Goal: Book appointment/travel/reservation

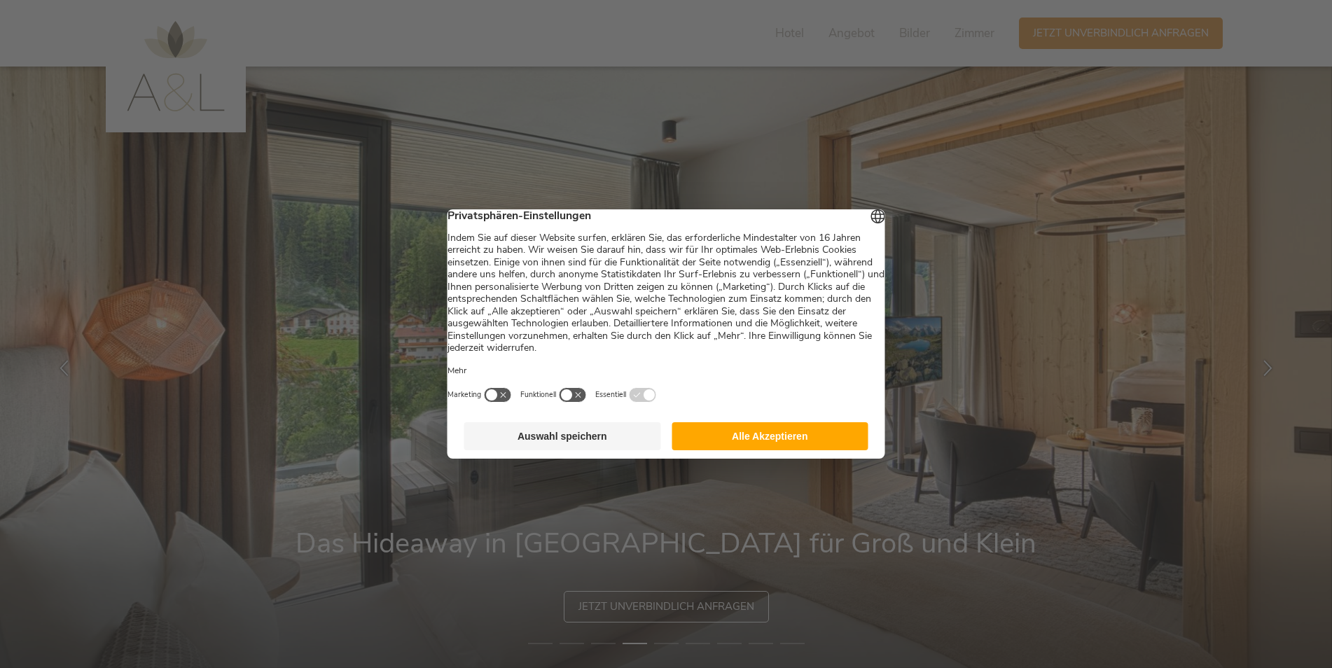
click at [579, 440] on button "Auswahl speichern" at bounding box center [562, 436] width 197 height 28
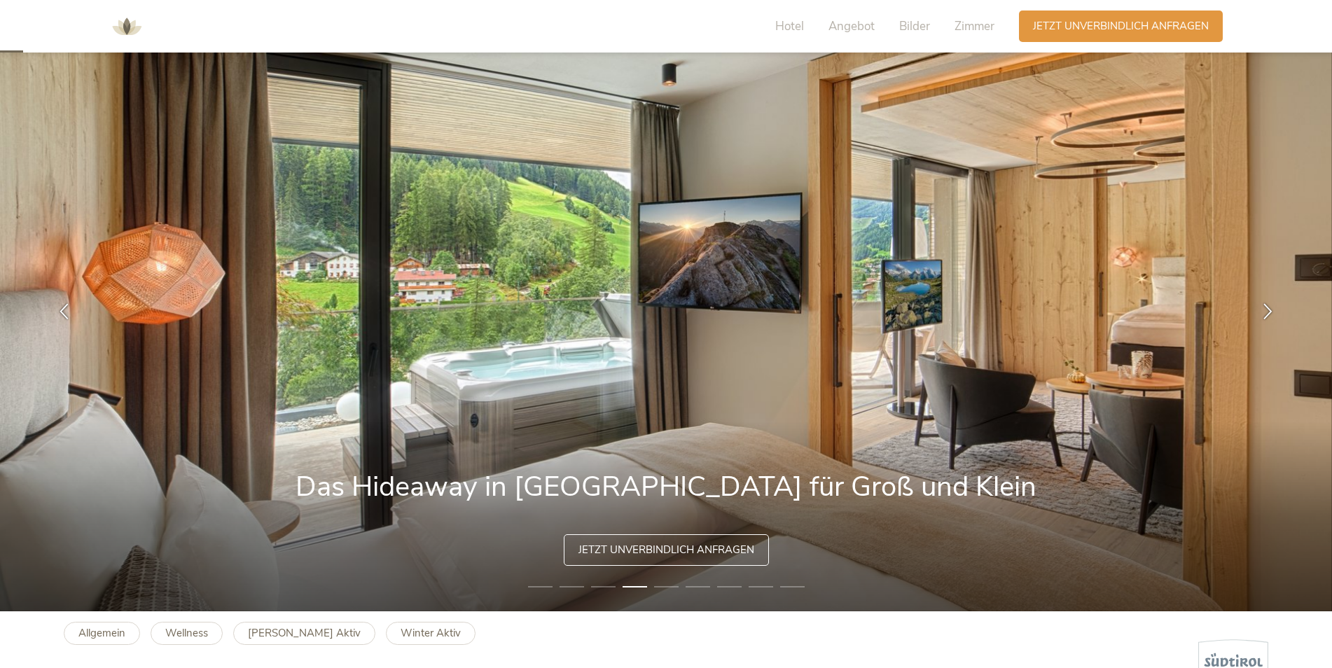
scroll to position [70, 0]
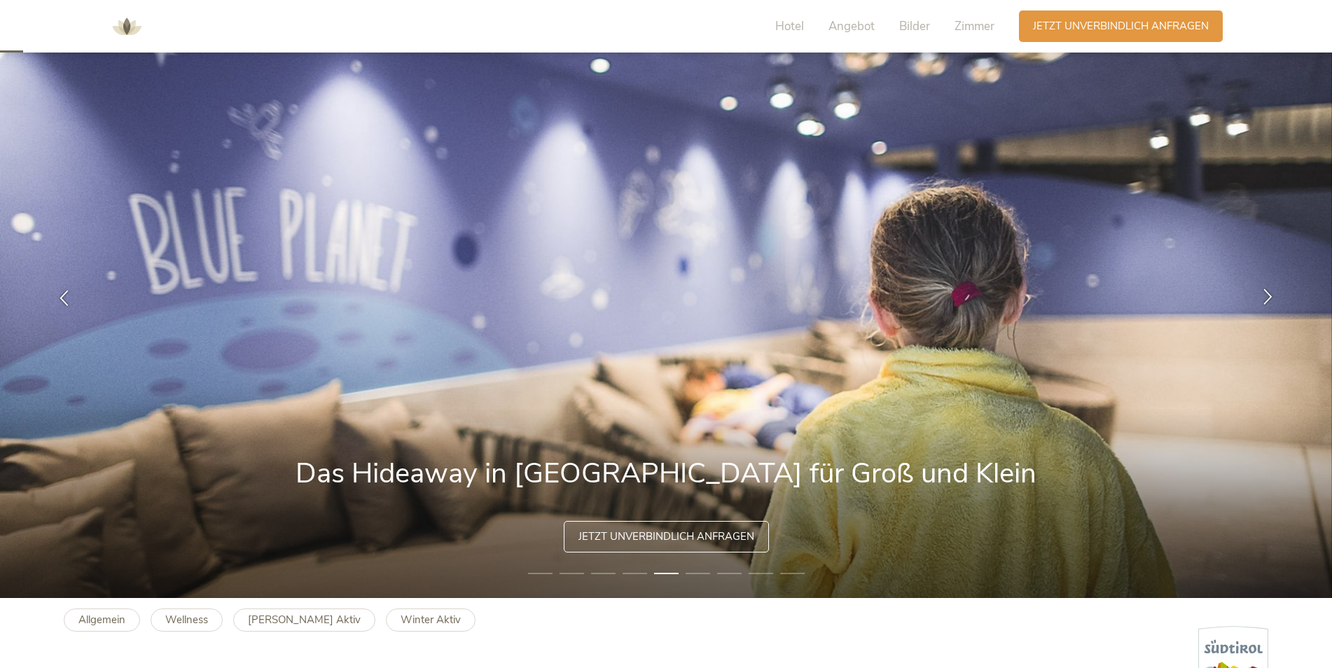
click at [1262, 299] on icon at bounding box center [1268, 296] width 16 height 16
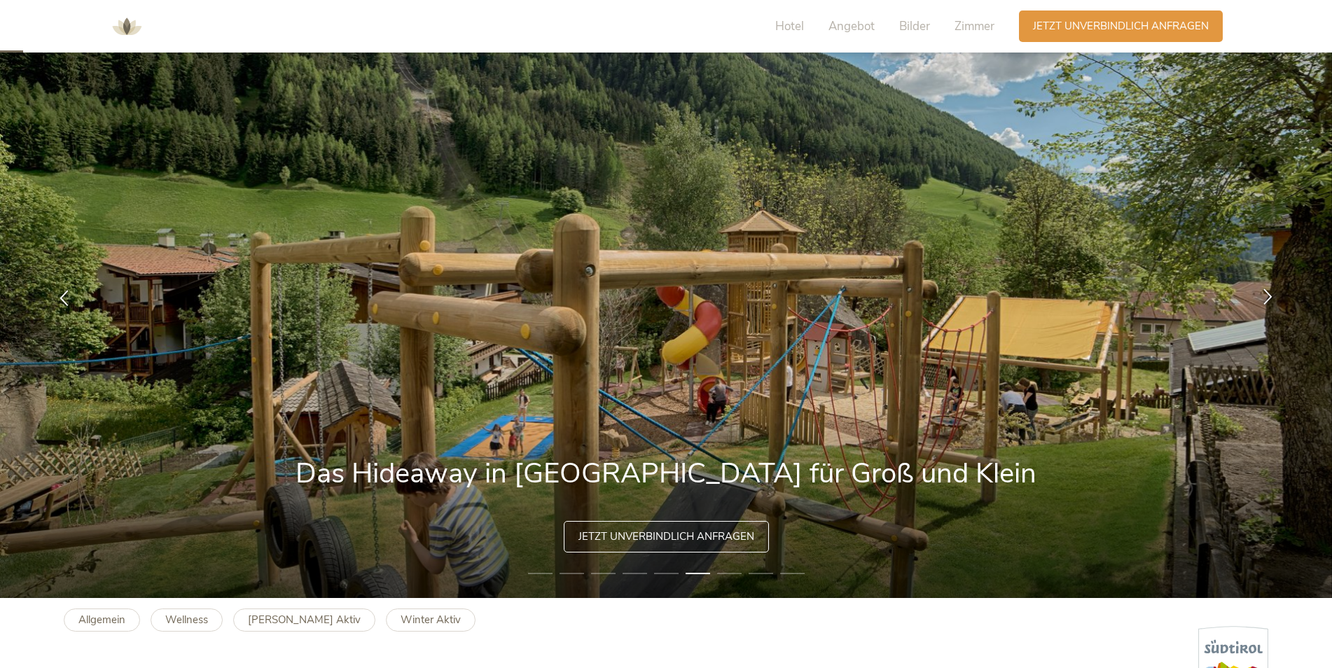
click at [1262, 299] on icon at bounding box center [1268, 296] width 16 height 16
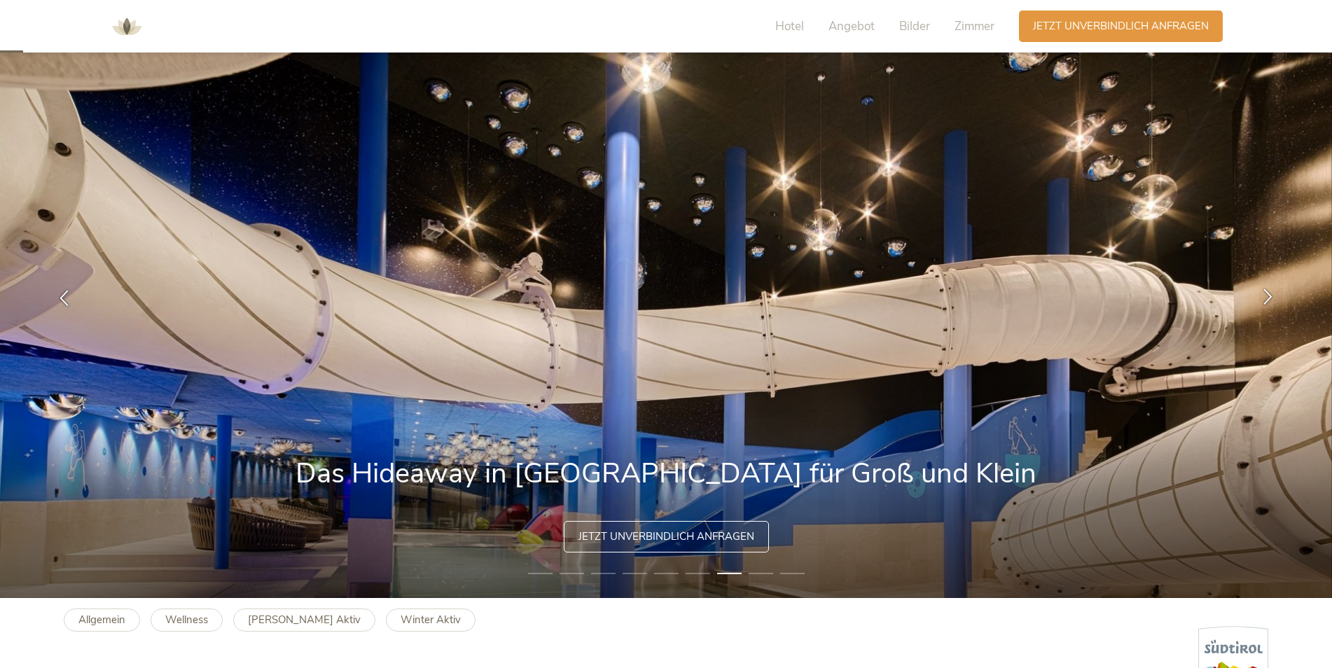
click at [1262, 299] on icon at bounding box center [1268, 296] width 16 height 16
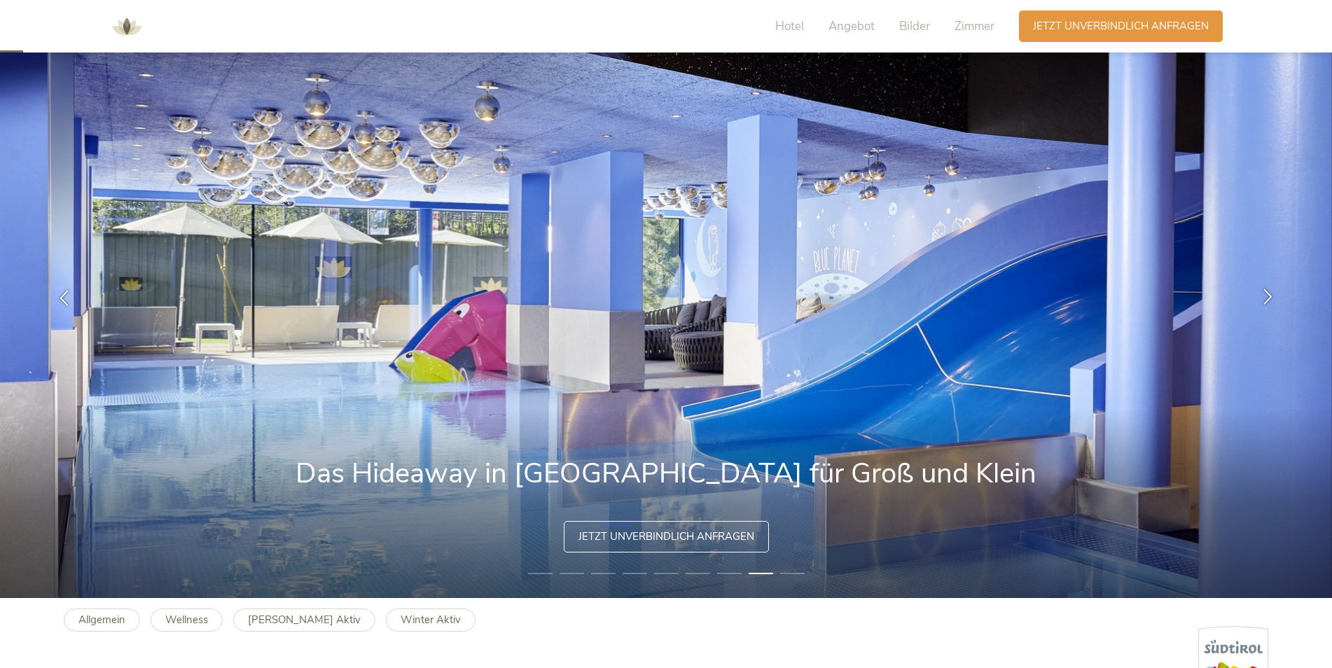
click at [1262, 299] on icon at bounding box center [1268, 296] width 16 height 16
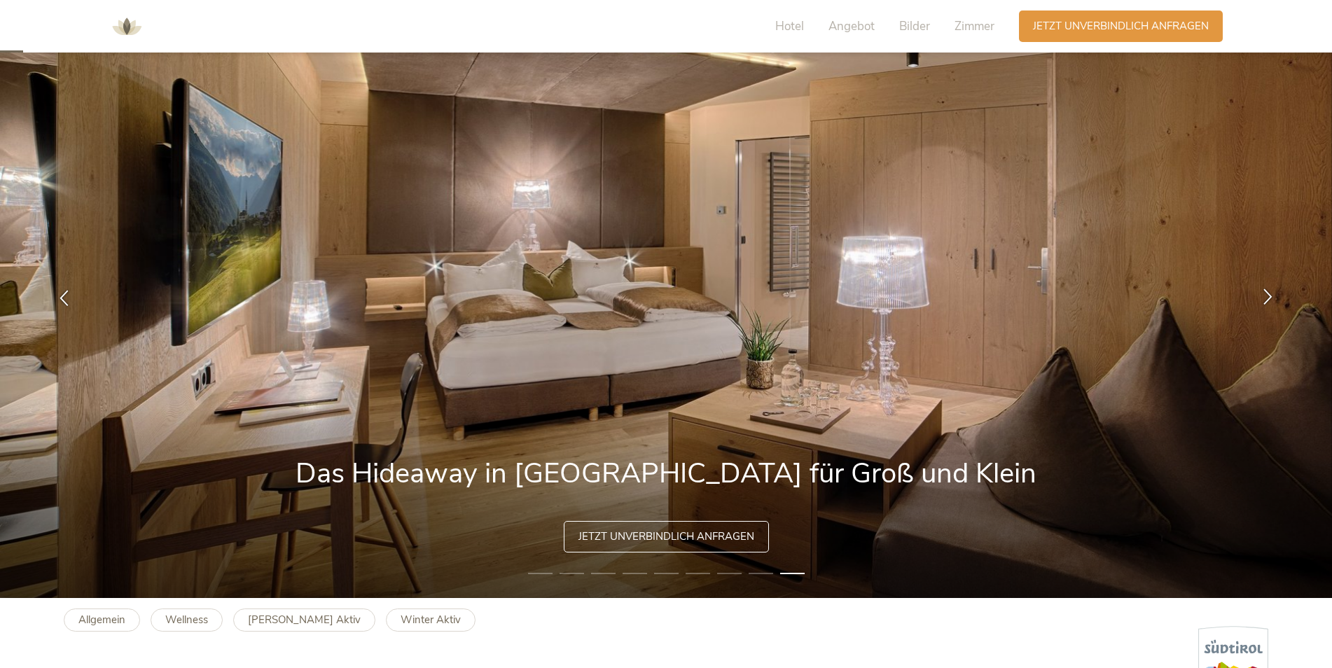
click at [1262, 299] on icon at bounding box center [1268, 296] width 16 height 16
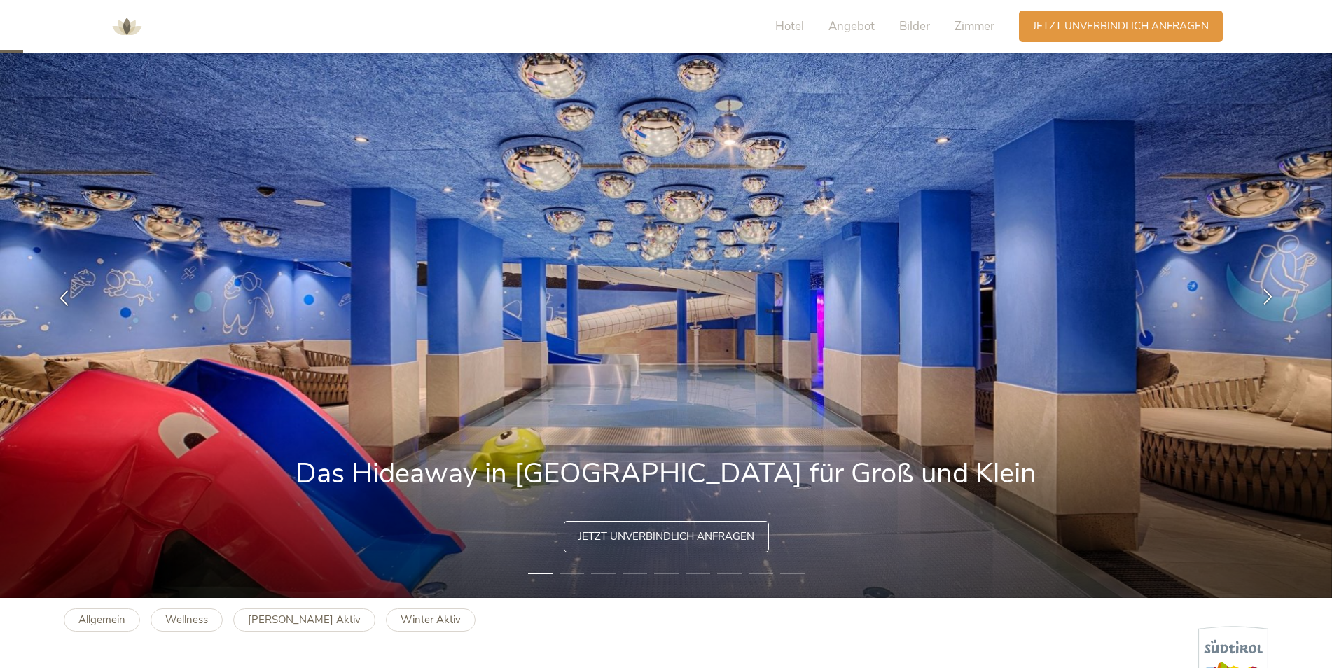
click at [1262, 299] on icon at bounding box center [1268, 296] width 16 height 16
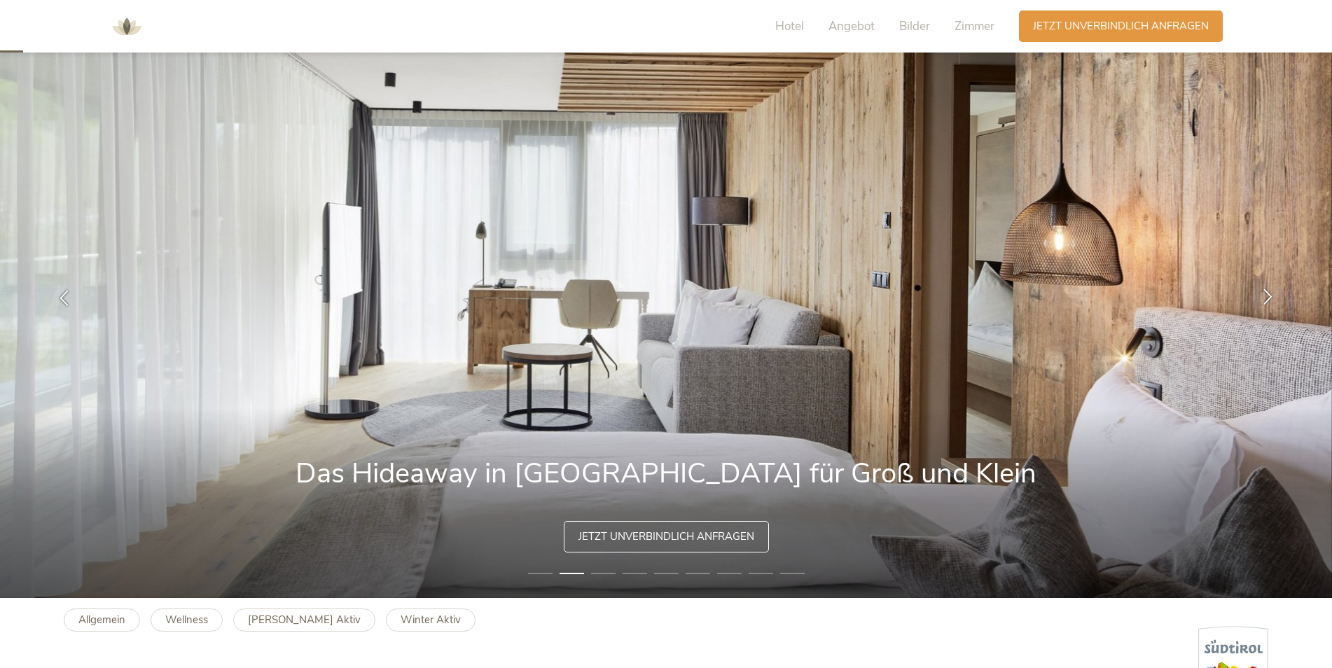
click at [1262, 299] on icon at bounding box center [1268, 296] width 16 height 16
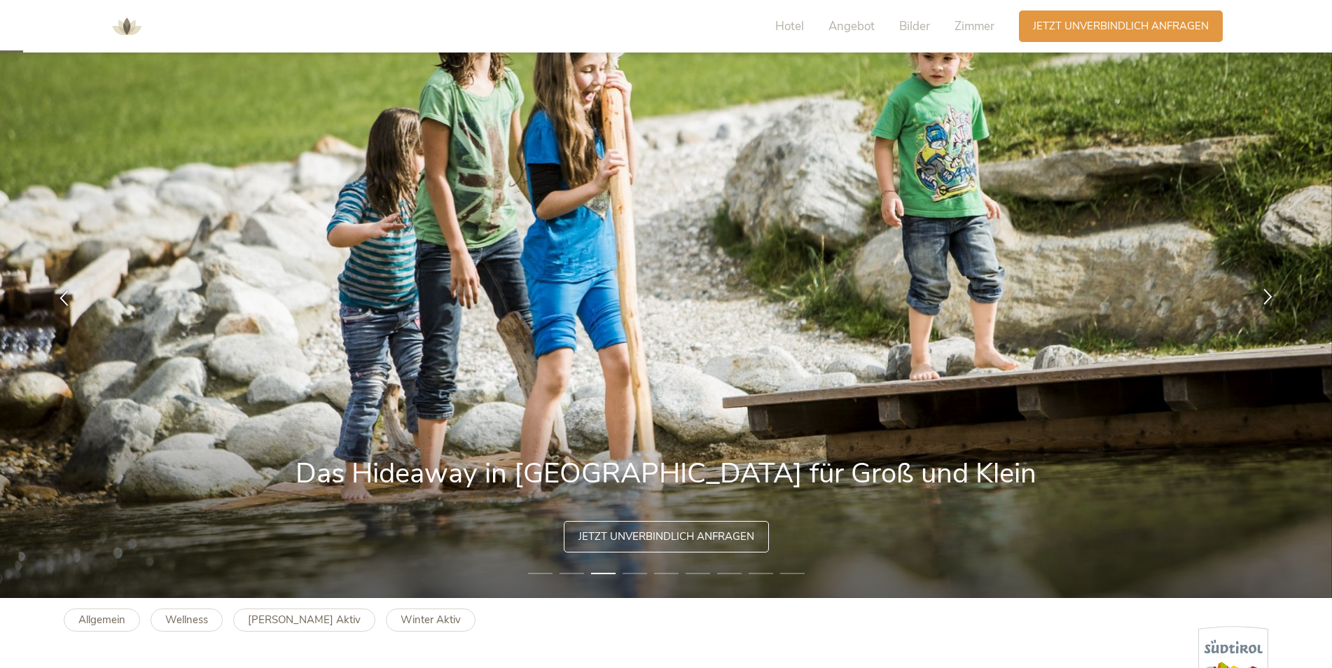
click at [1262, 299] on icon at bounding box center [1268, 296] width 16 height 16
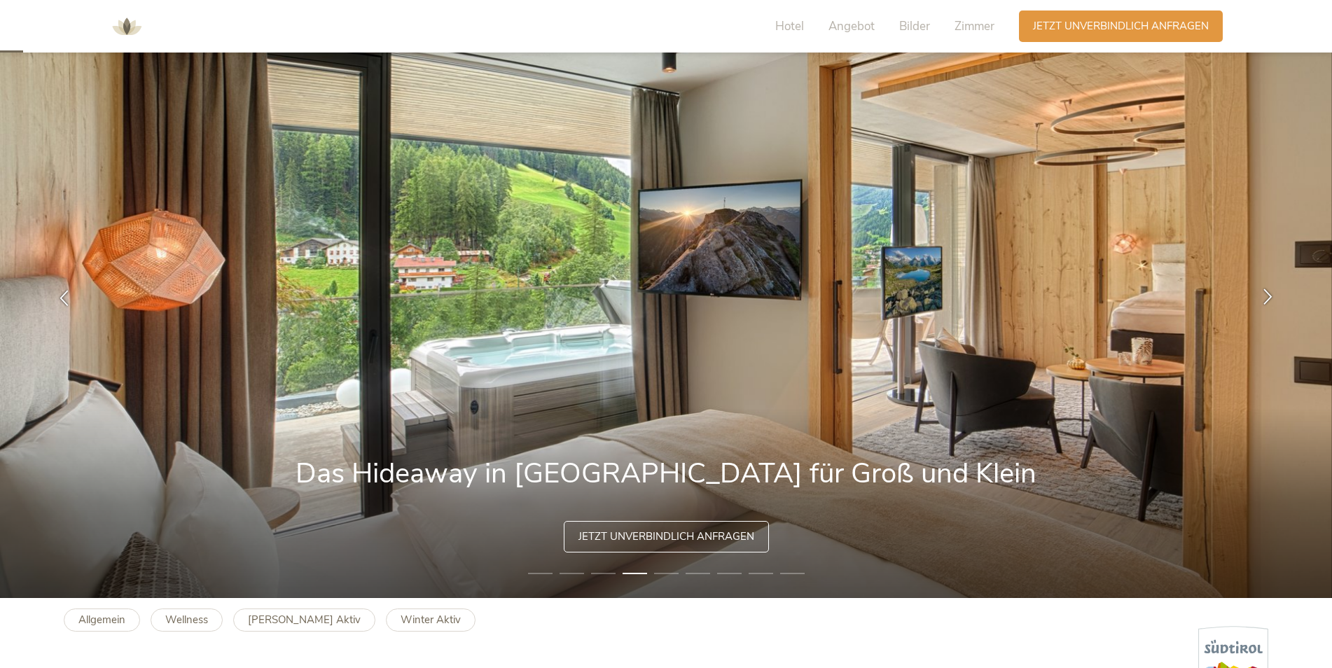
click at [1262, 299] on icon at bounding box center [1268, 296] width 16 height 16
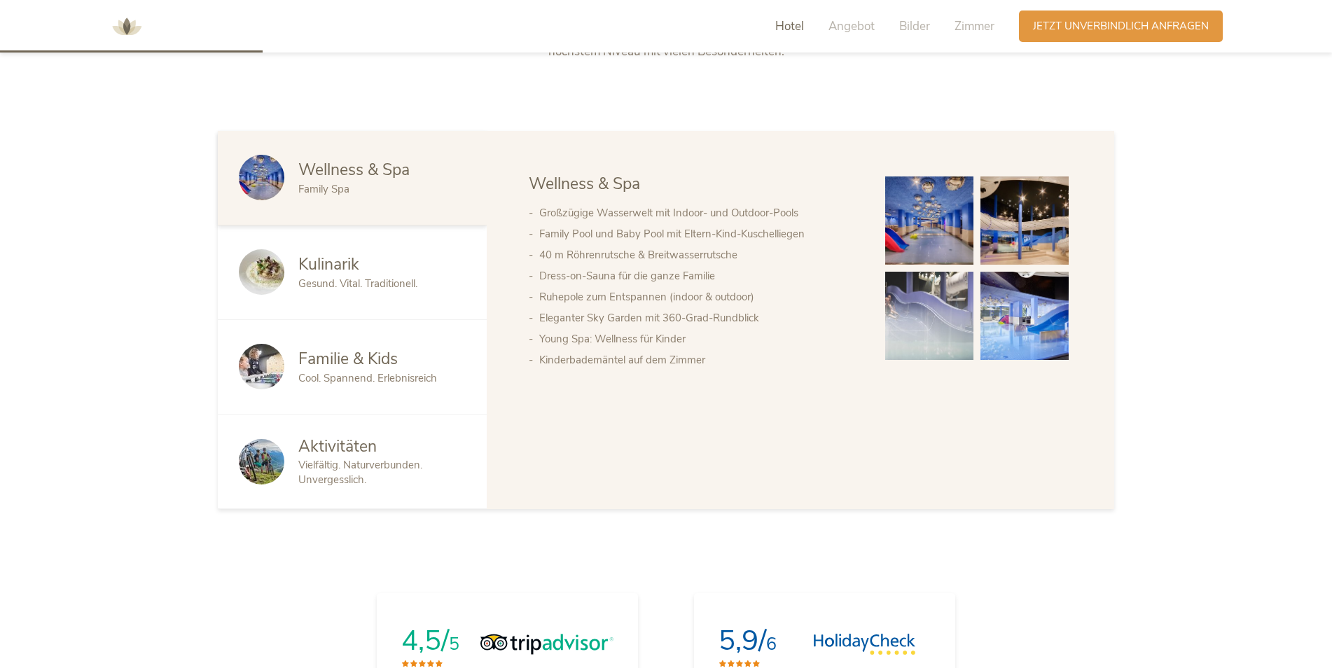
scroll to position [841, 0]
click at [406, 448] on div "Aktivitäten" at bounding box center [381, 445] width 167 height 22
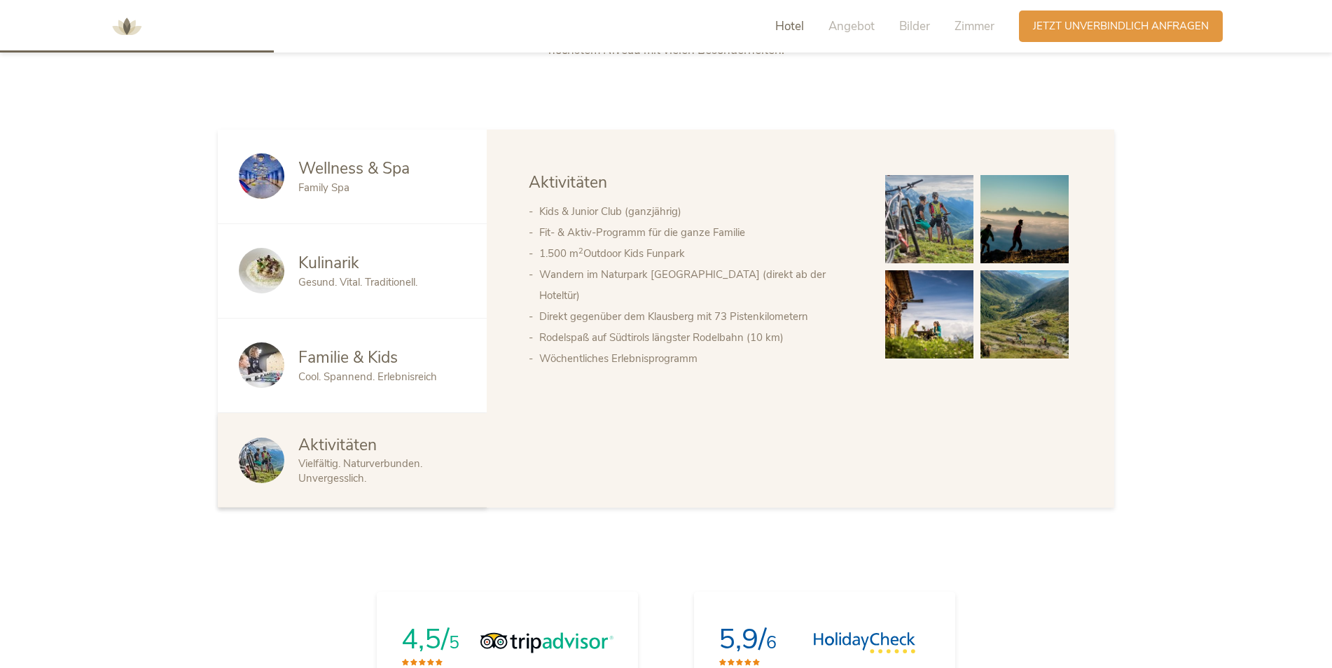
click at [409, 385] on div "Familie & Kids Cool. Spannend. Erlebnisreich" at bounding box center [352, 366] width 269 height 95
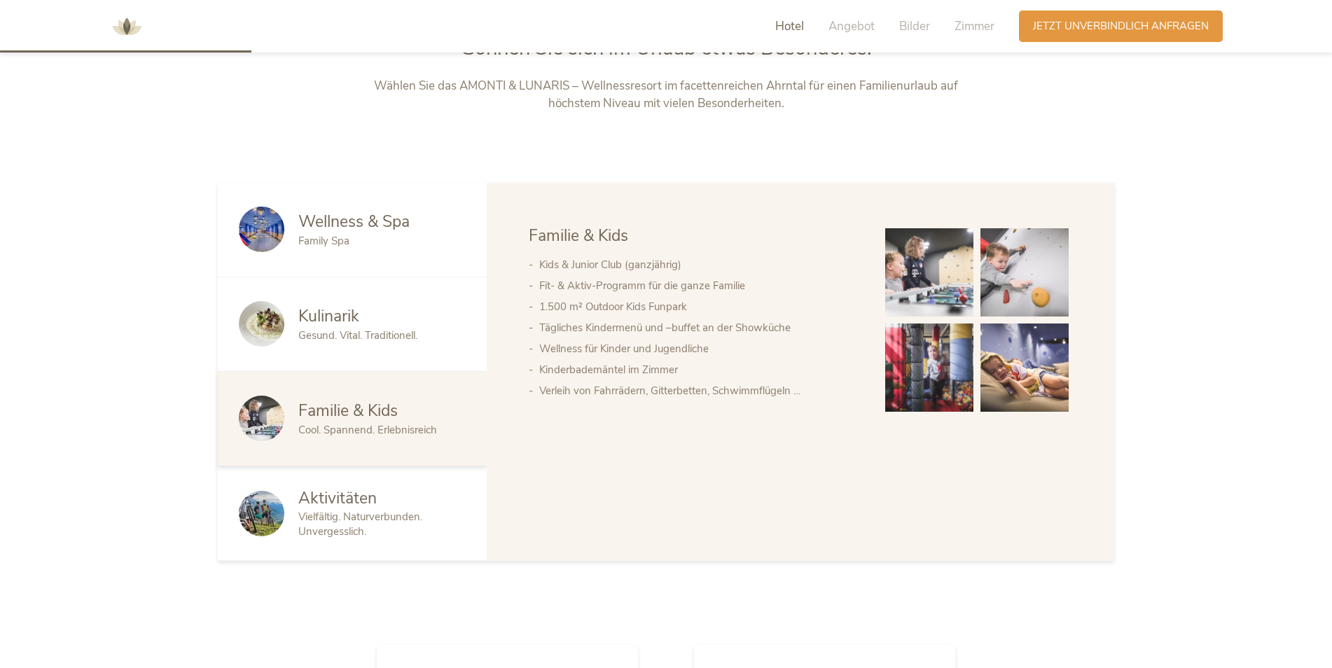
scroll to position [771, 0]
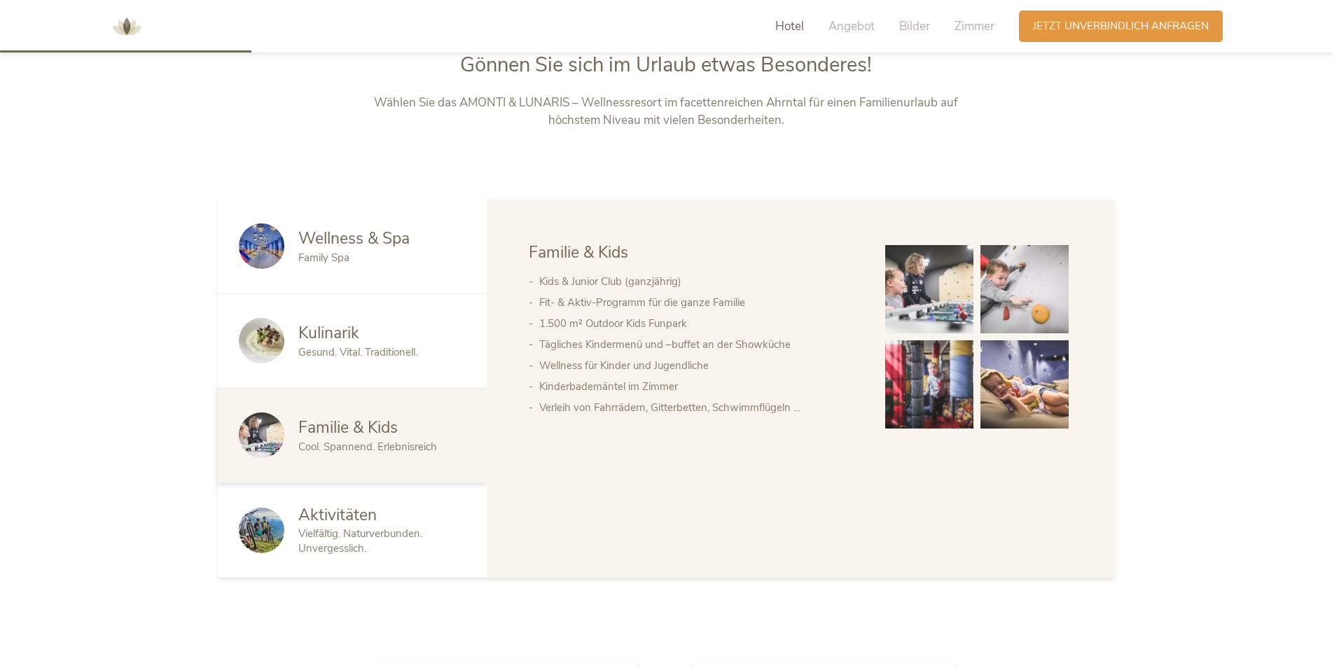
click at [406, 337] on div "Kulinarik" at bounding box center [381, 333] width 167 height 22
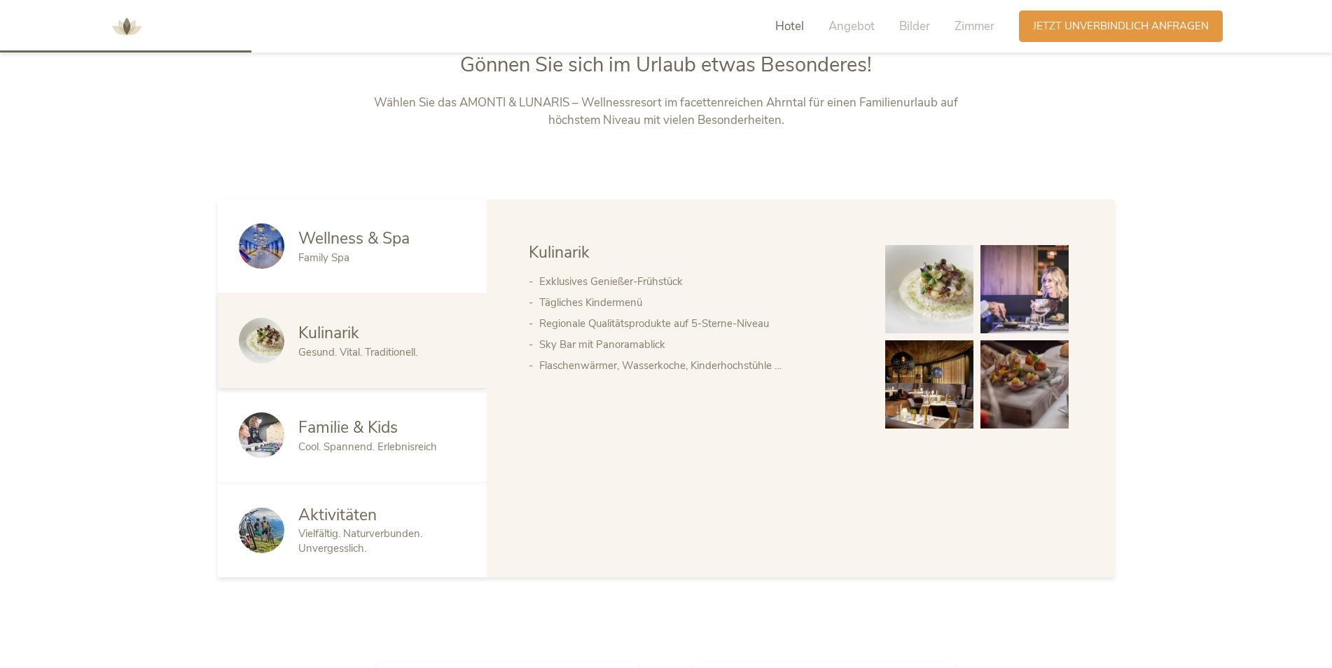
click at [380, 451] on span "Cool. Spannend. Erlebnisreich" at bounding box center [367, 447] width 139 height 14
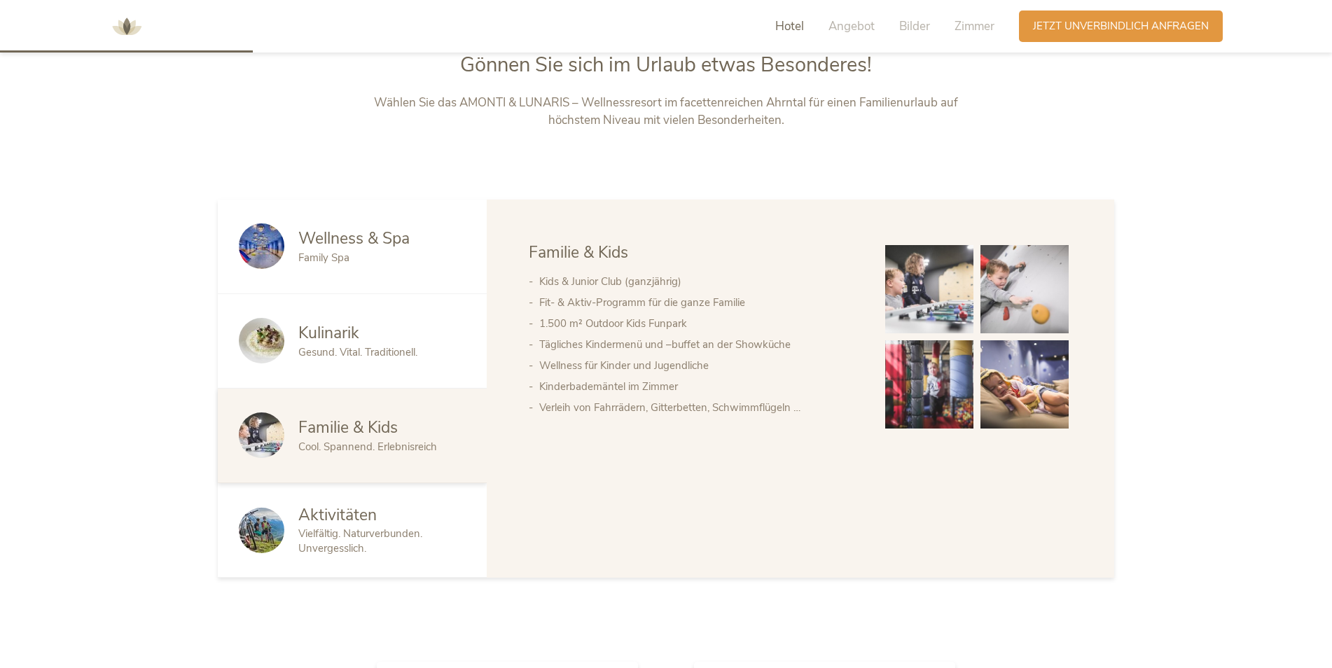
scroll to position [841, 0]
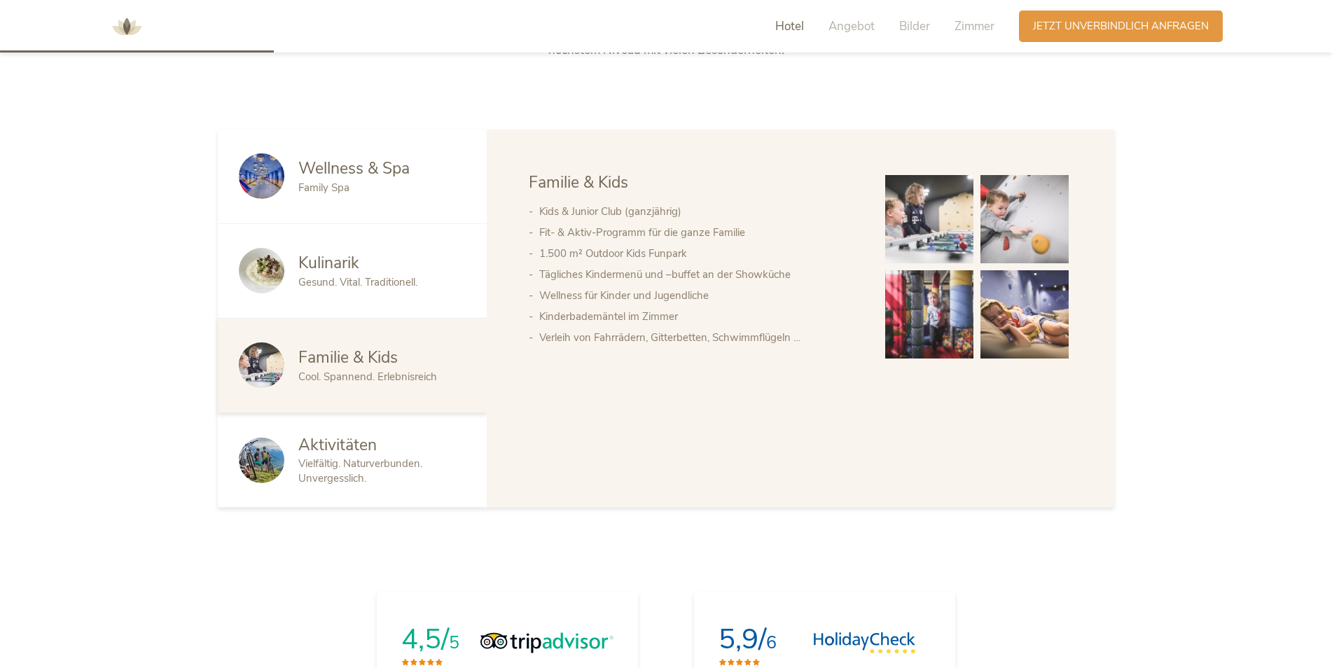
click at [373, 461] on span "Vielfältig. Naturverbunden. Unvergesslich." at bounding box center [360, 471] width 124 height 29
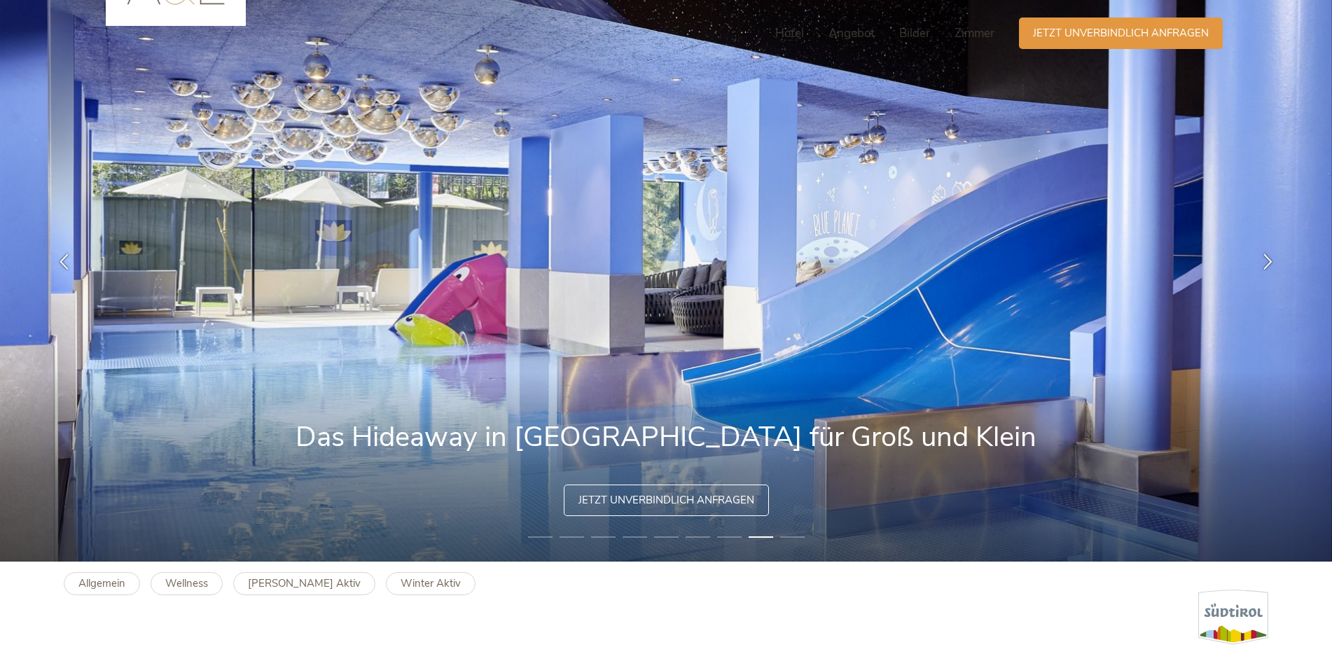
scroll to position [0, 0]
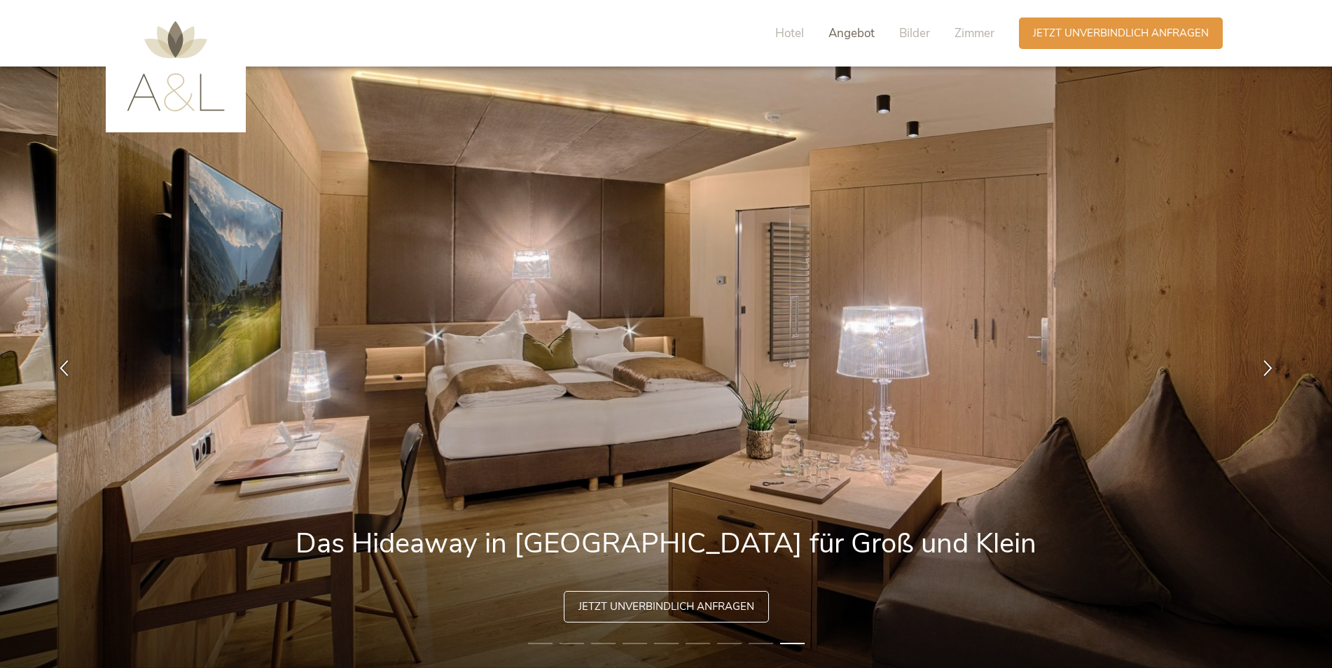
click at [851, 35] on span "Angebot" at bounding box center [852, 33] width 46 height 16
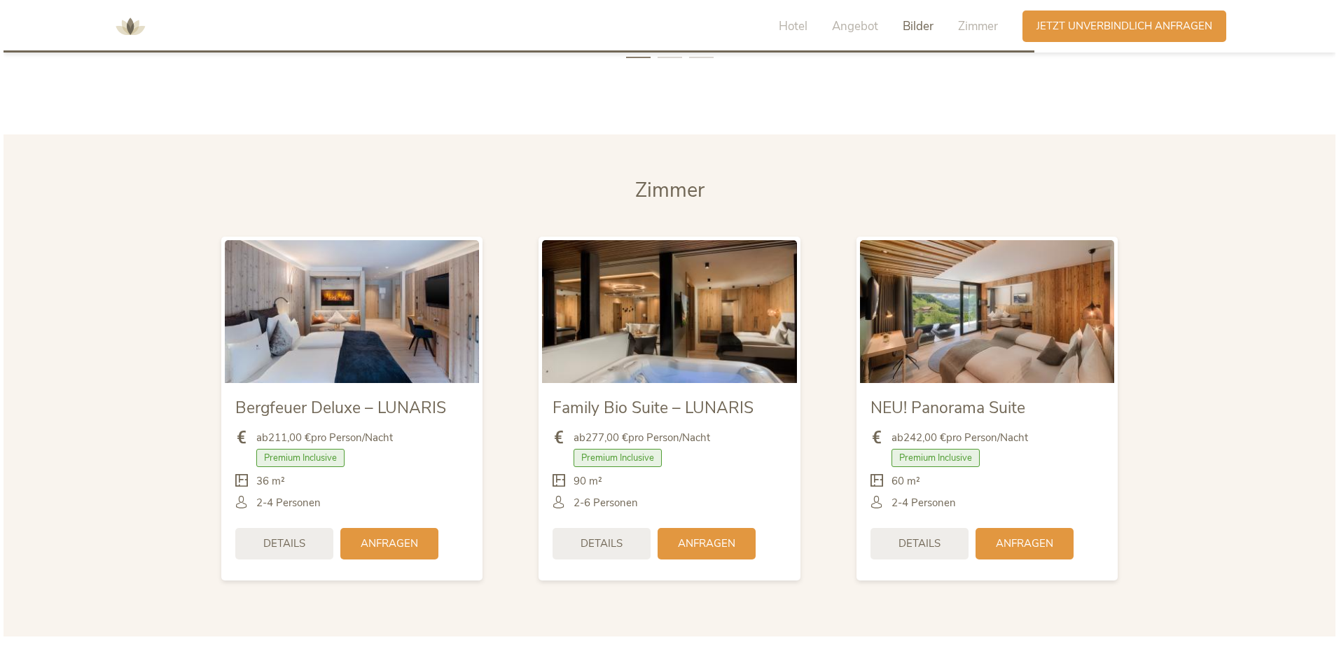
scroll to position [3370, 0]
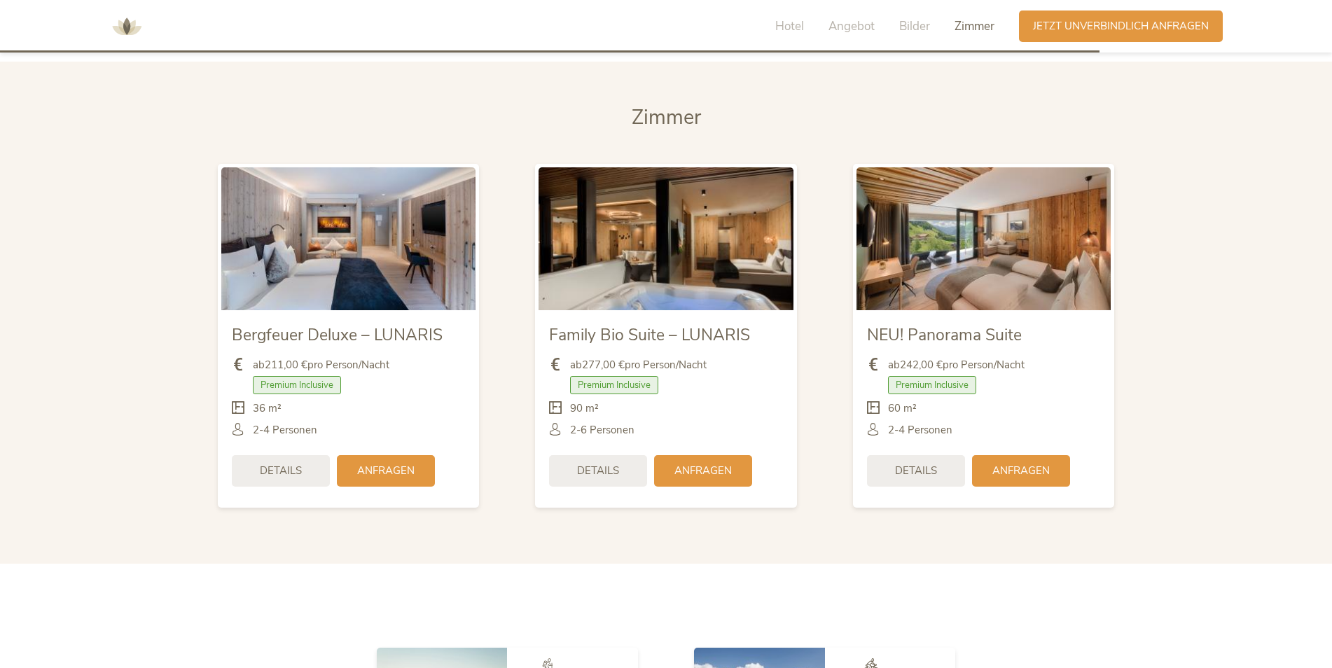
click at [905, 221] on img at bounding box center [984, 238] width 254 height 143
click at [918, 455] on div "Details" at bounding box center [916, 470] width 98 height 32
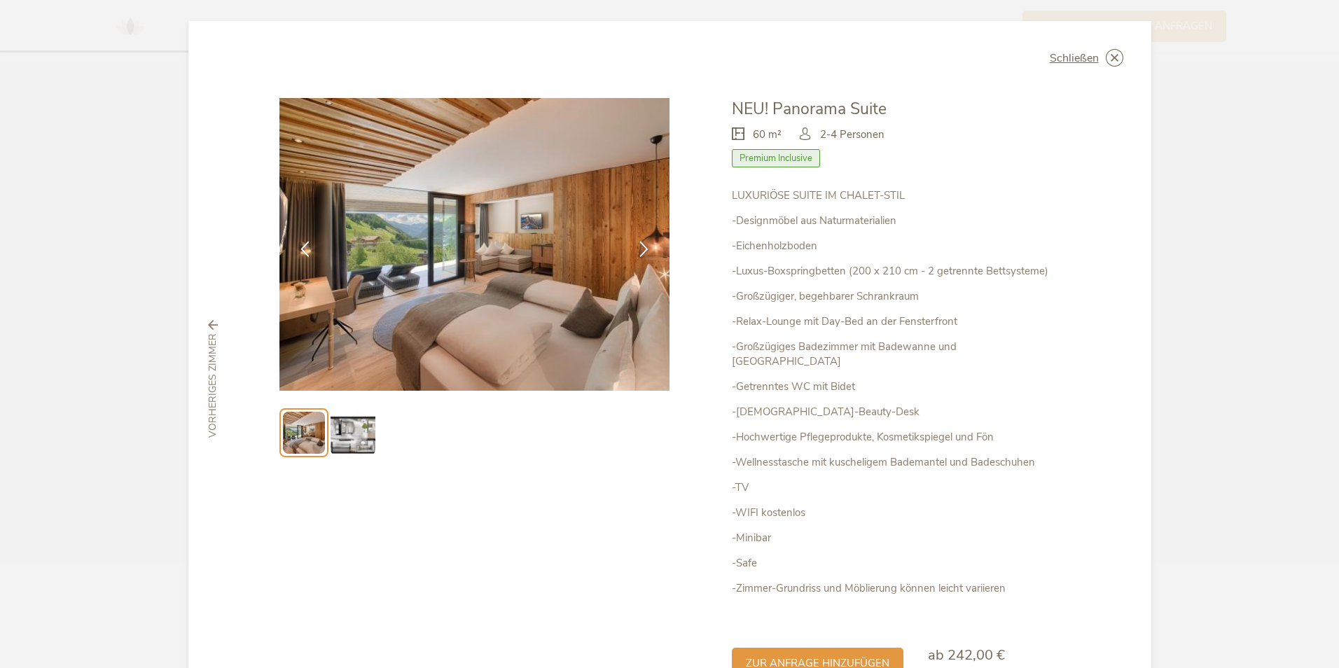
click at [361, 449] on img at bounding box center [353, 432] width 45 height 45
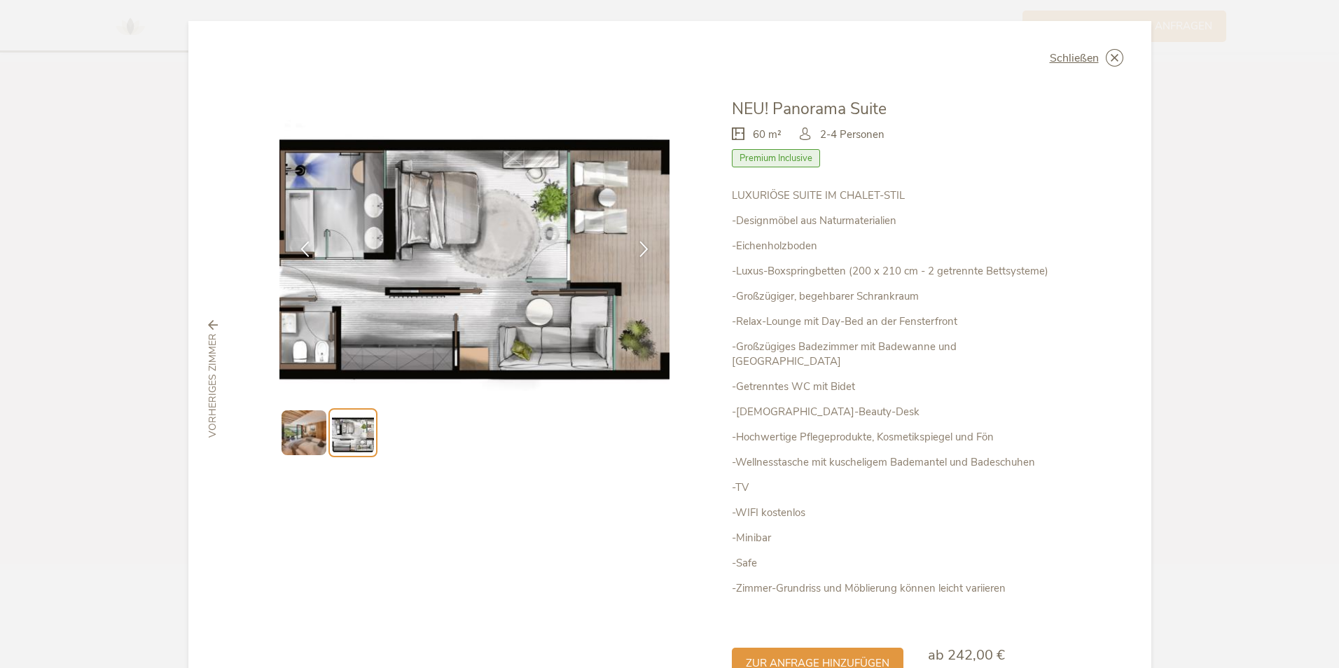
click at [296, 445] on img at bounding box center [304, 432] width 45 height 45
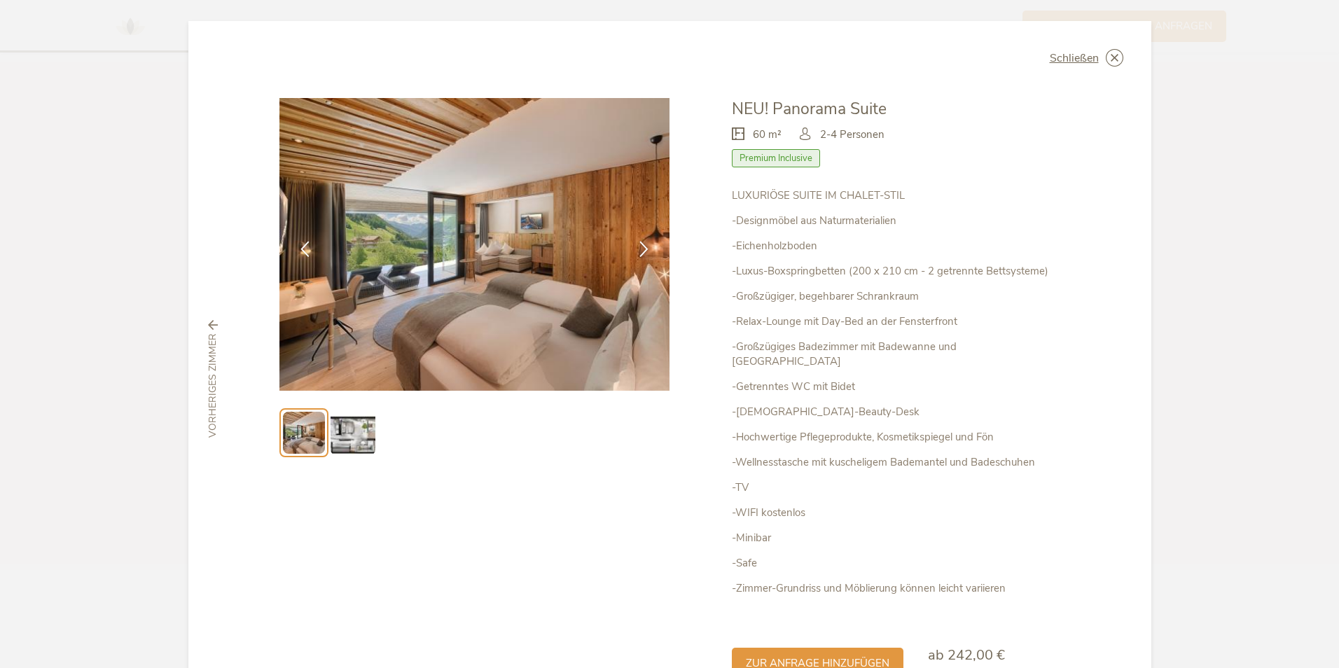
scroll to position [76, 0]
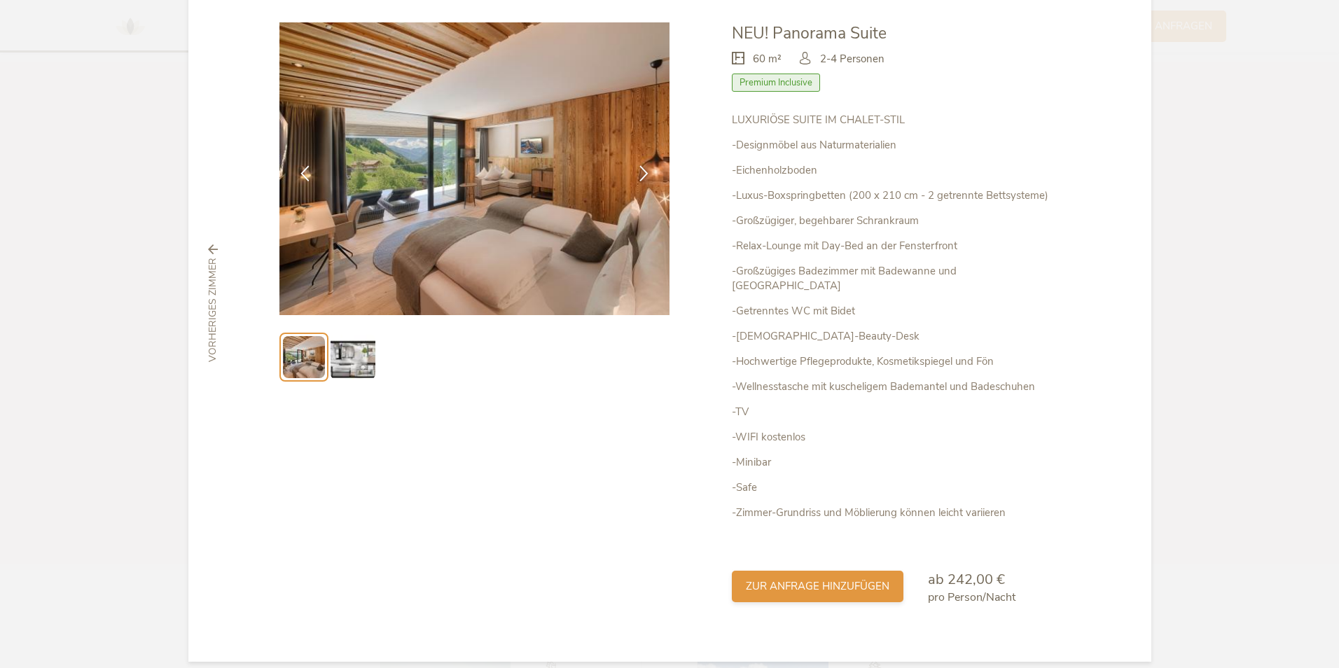
click at [817, 579] on span "zur Anfrage hinzufügen" at bounding box center [818, 586] width 144 height 15
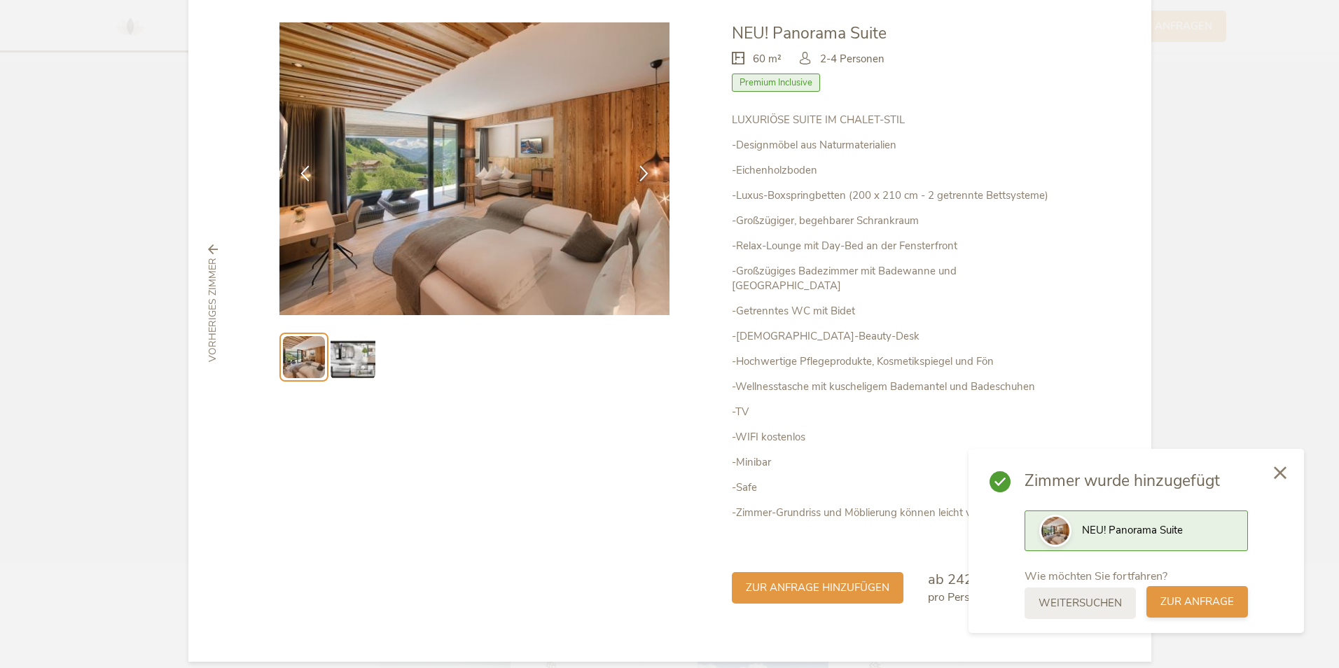
click at [1164, 596] on span "zur Anfrage" at bounding box center [1198, 602] width 74 height 15
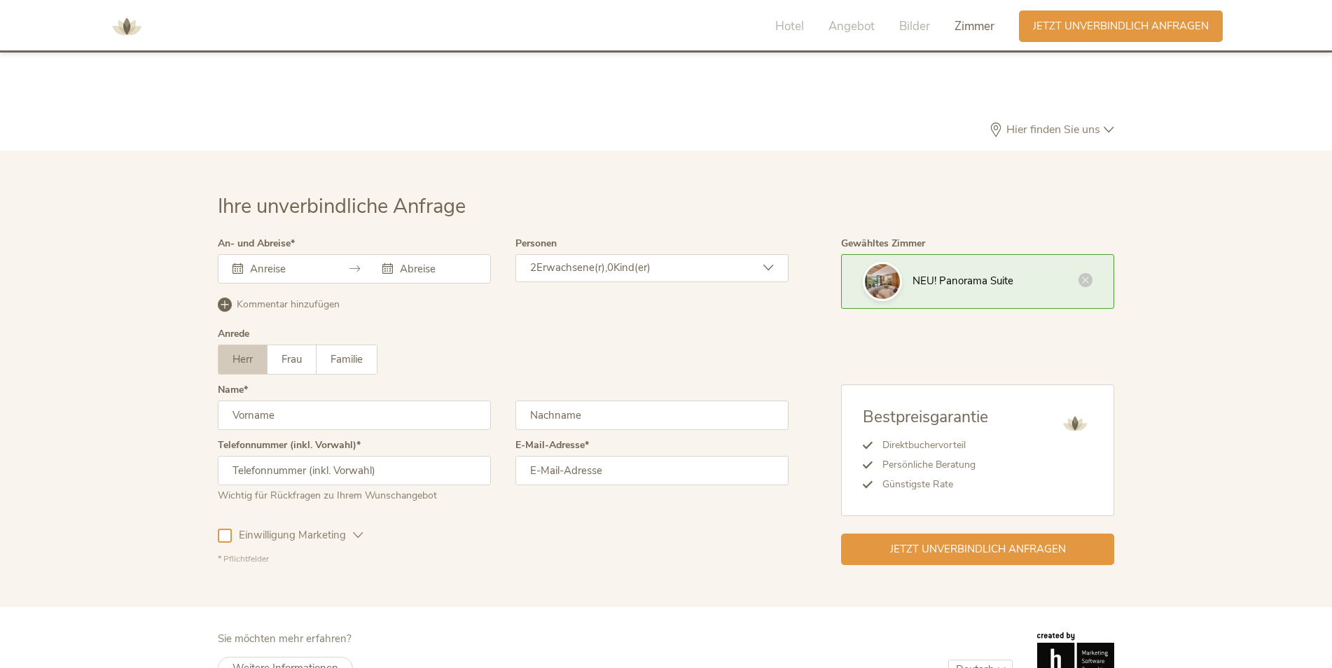
scroll to position [4084, 0]
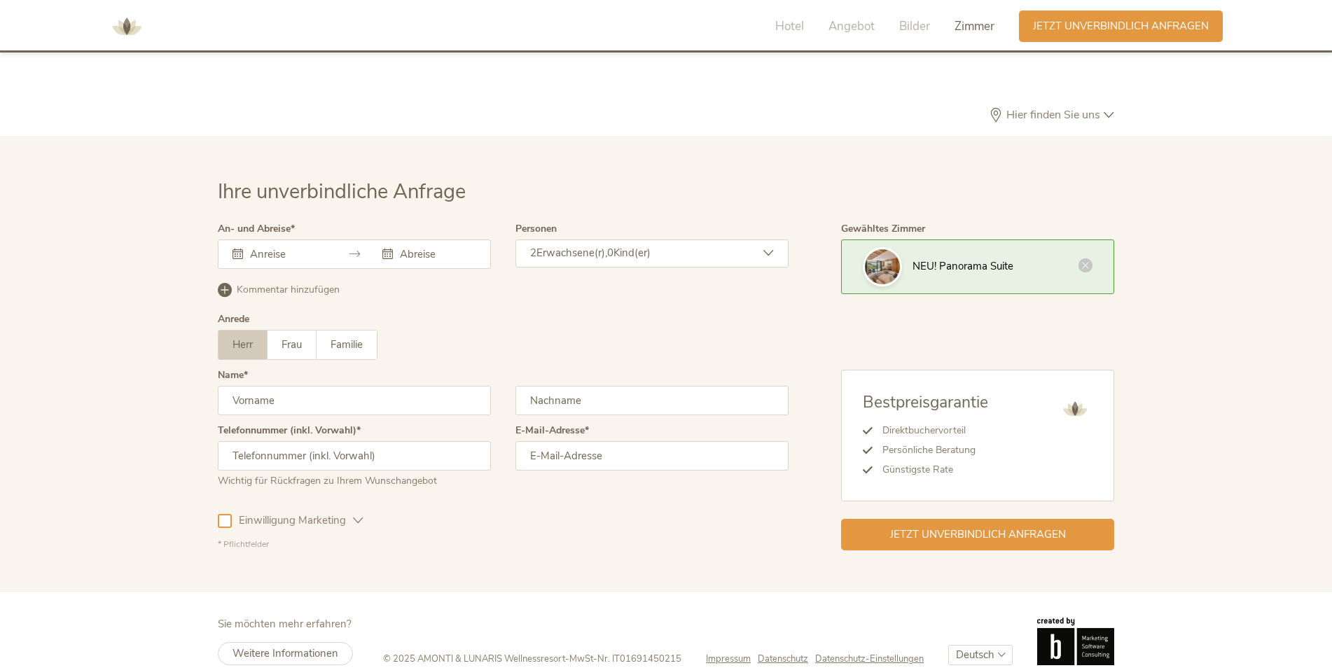
click at [588, 240] on div "2 Erwachsene(r), 0 Kind(er)" at bounding box center [652, 254] width 273 height 28
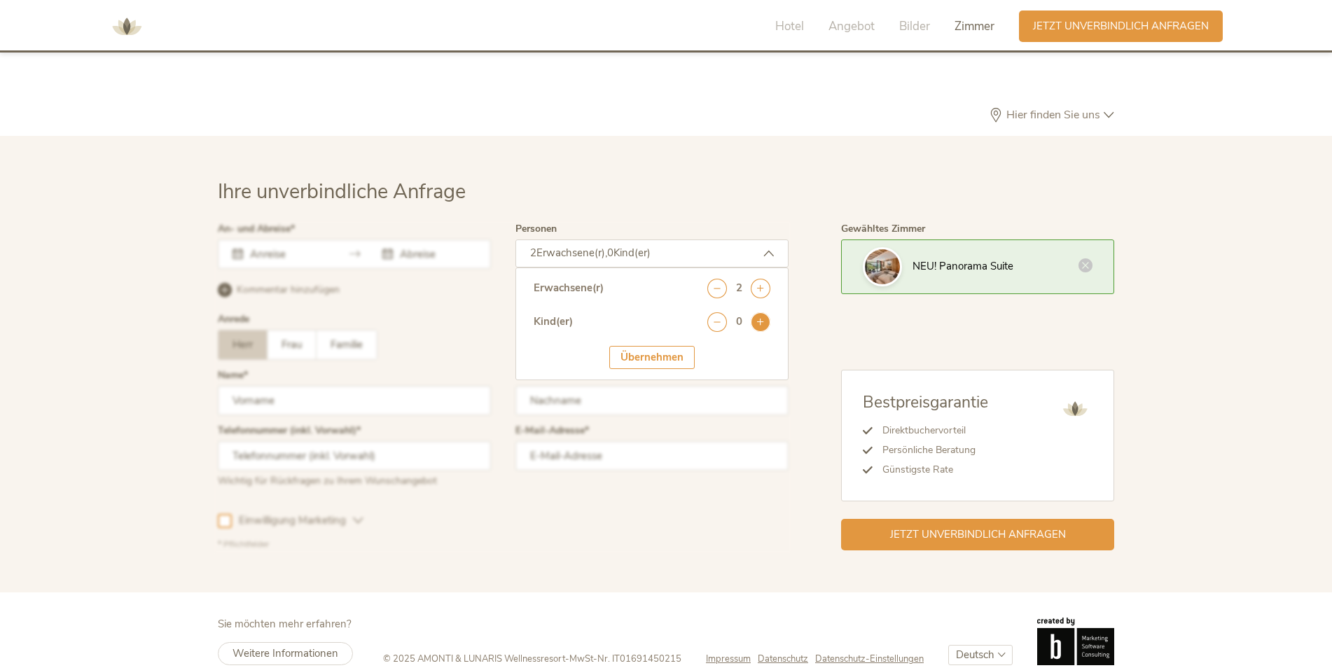
click at [766, 312] on icon at bounding box center [761, 322] width 20 height 20
click at [764, 312] on icon at bounding box center [761, 322] width 20 height 20
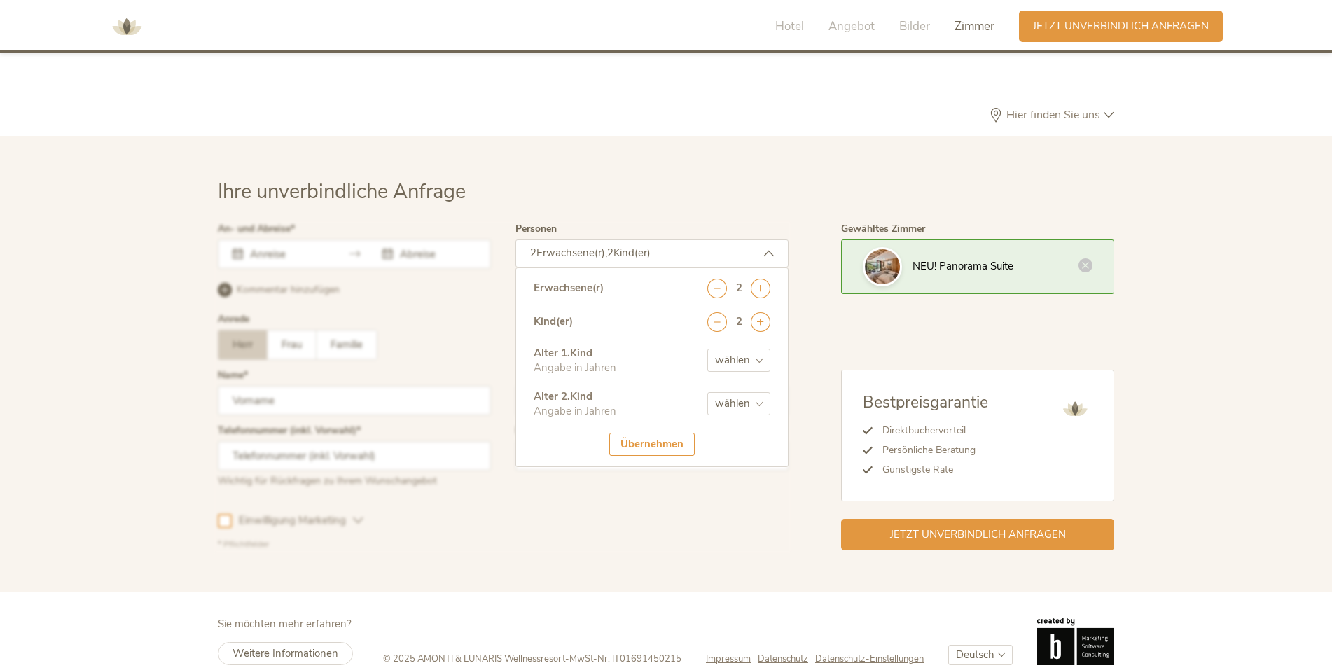
click at [749, 349] on select "wählen 0 1 2 3 4 5 6 7 8 9 10 11 12 13 14 15 16 17" at bounding box center [738, 360] width 63 height 23
select select "6"
click at [707, 349] on select "wählen 0 1 2 3 4 5 6 7 8 9 10 11 12 13 14 15 16 17" at bounding box center [738, 360] width 63 height 23
click at [725, 392] on select "wählen 0 1 2 3 4 5 6 7 8 9 10 11 12 13 14 15 16 17" at bounding box center [738, 403] width 63 height 23
select select "2"
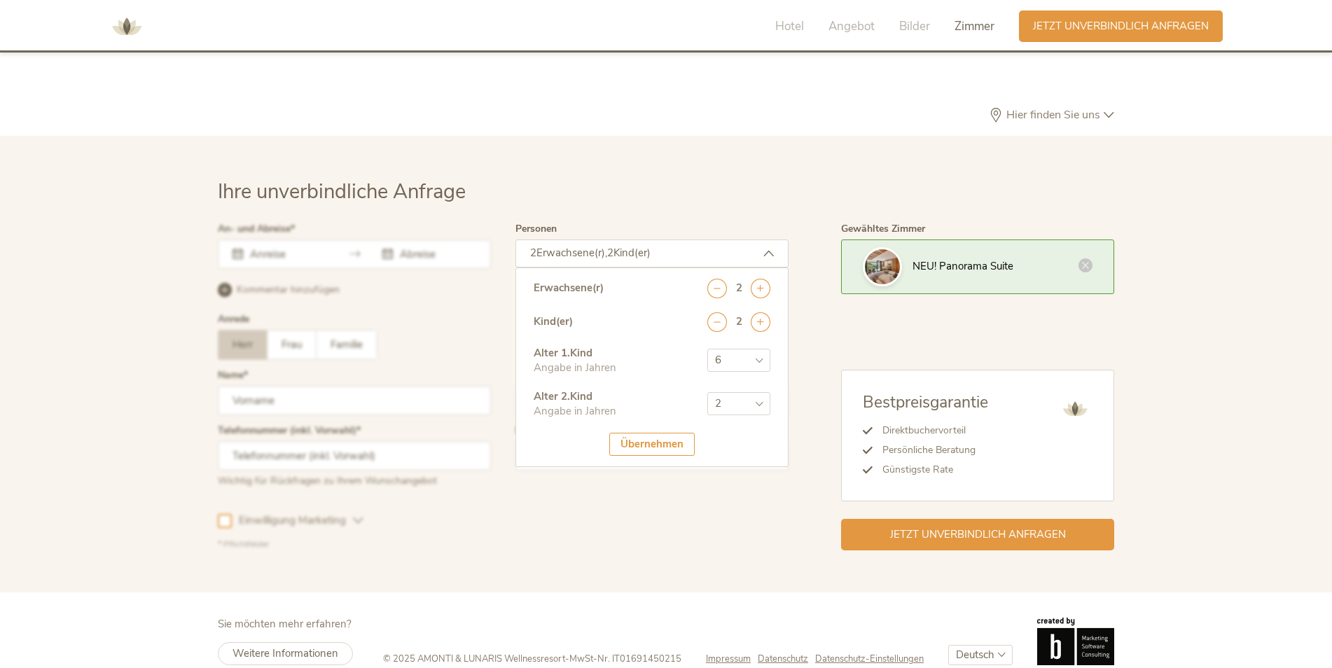
click at [707, 392] on select "wählen 0 1 2 3 4 5 6 7 8 9 10 11 12 13 14 15 16 17" at bounding box center [738, 403] width 63 height 23
click at [671, 433] on div "Übernehmen" at bounding box center [651, 444] width 85 height 23
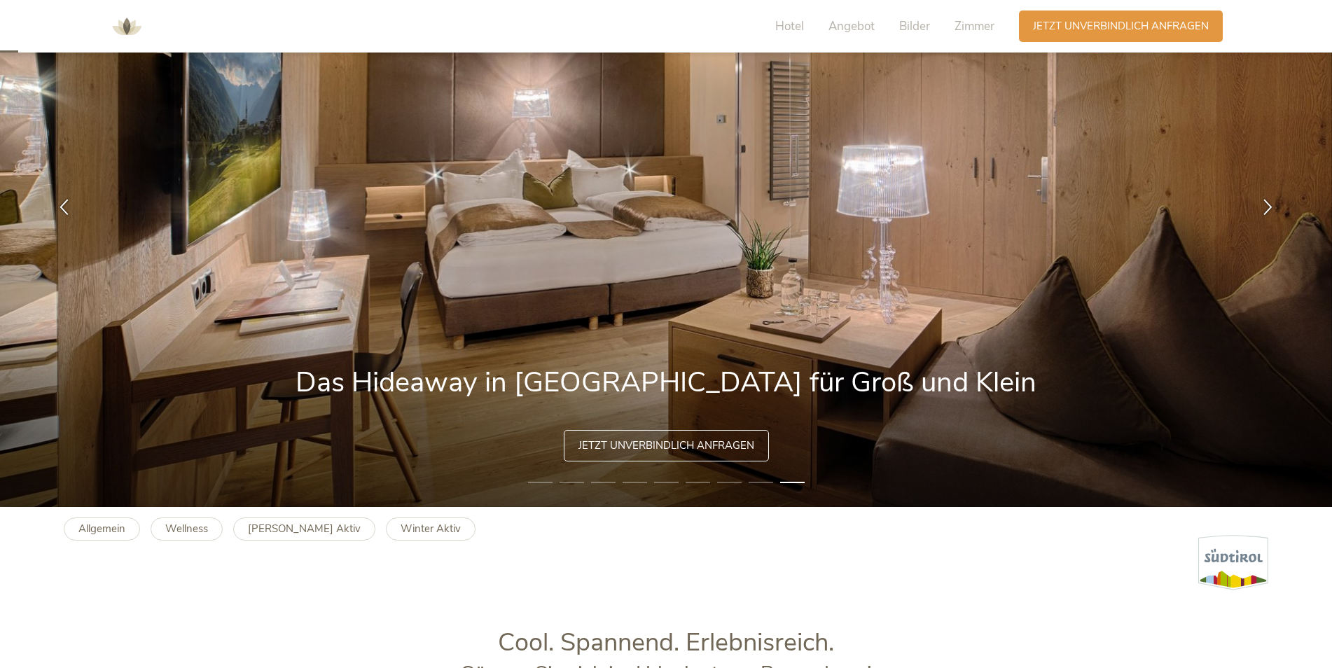
scroll to position [0, 0]
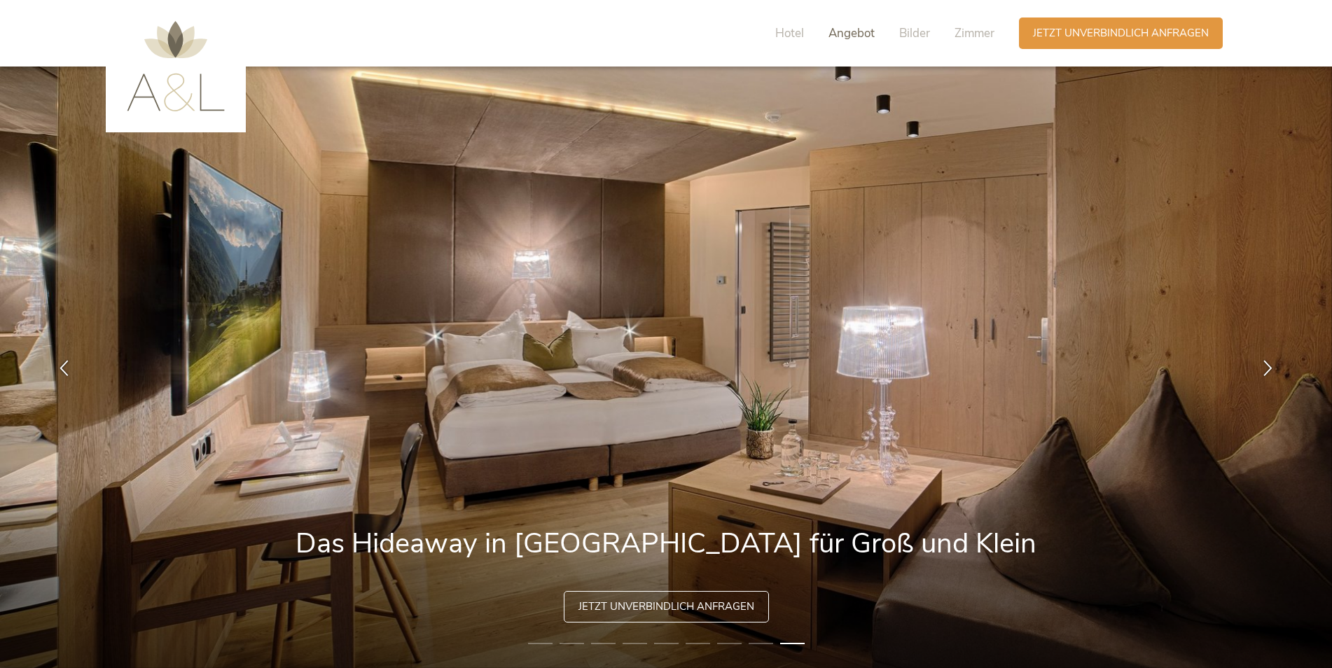
click at [850, 27] on span "Angebot" at bounding box center [852, 33] width 46 height 16
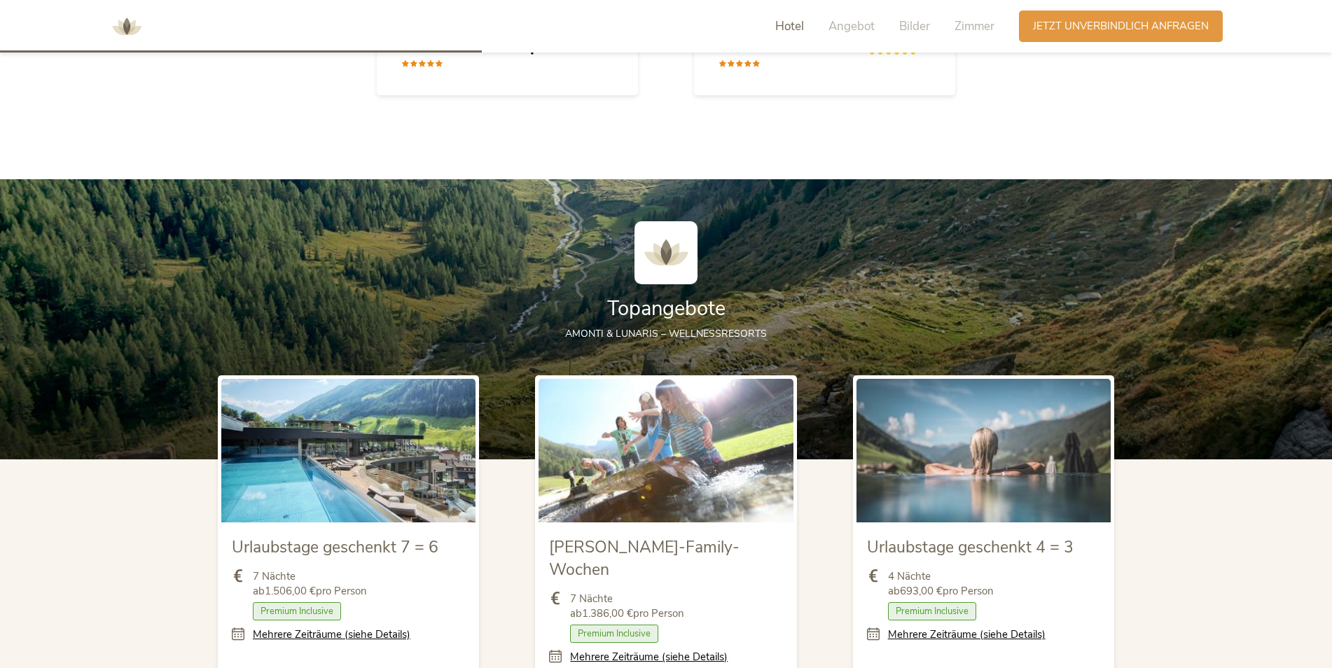
scroll to position [1549, 0]
